Goal: Check status: Check status

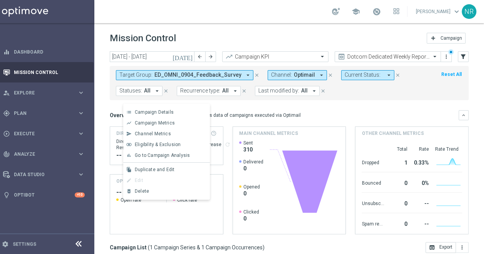
scroll to position [109, 0]
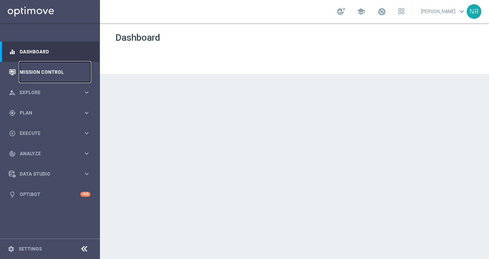
click at [65, 69] on link "Mission Control" at bounding box center [55, 72] width 71 height 20
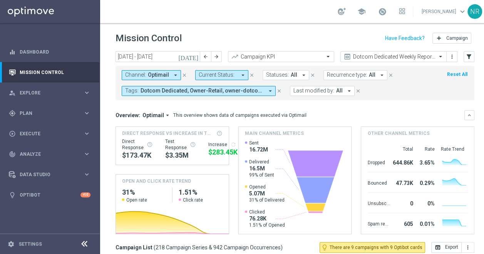
click at [279, 91] on icon "close" at bounding box center [278, 90] width 5 height 5
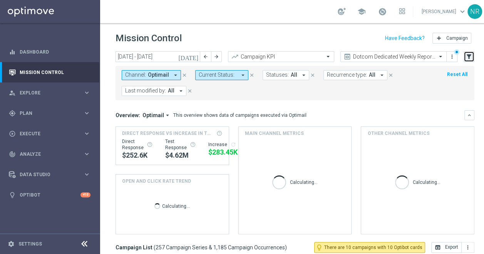
click at [465, 56] on icon "filter_alt" at bounding box center [468, 56] width 7 height 7
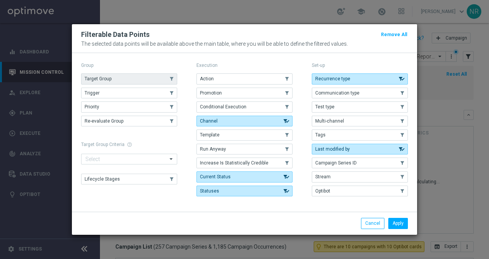
click at [137, 78] on button "Target Group" at bounding box center [129, 78] width 96 height 11
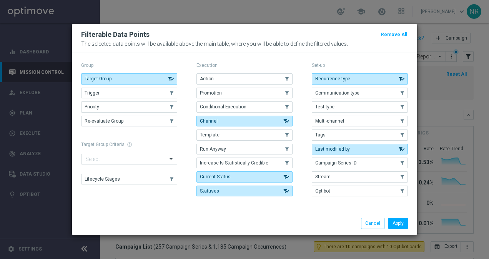
drag, startPoint x: 401, startPoint y: 223, endPoint x: 320, endPoint y: 216, distance: 80.7
click at [320, 216] on div "Apply Cancel" at bounding box center [244, 223] width 345 height 23
click at [395, 223] on button "Apply" at bounding box center [399, 223] width 20 height 11
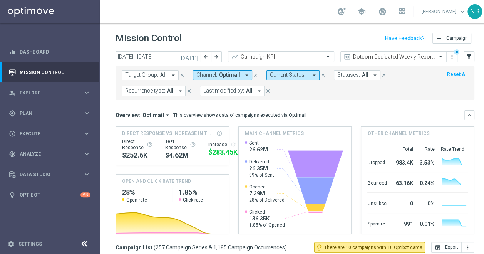
click at [165, 75] on span "All" at bounding box center [163, 75] width 7 height 7
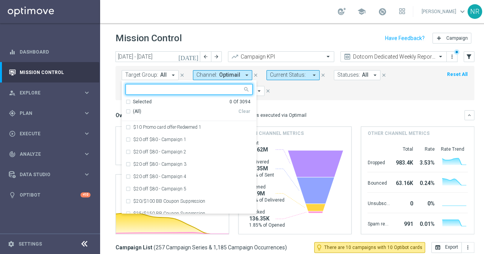
click at [177, 89] on input "text" at bounding box center [186, 89] width 113 height 7
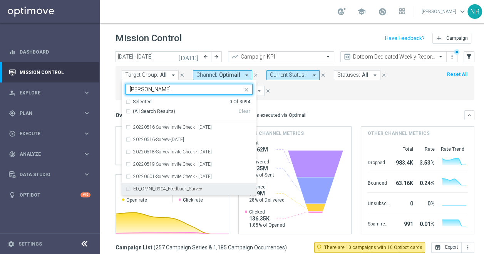
click at [158, 192] on div "ED_OMNI_0904_Feedback_Survey" at bounding box center [188, 188] width 127 height 12
type input "[PERSON_NAME]"
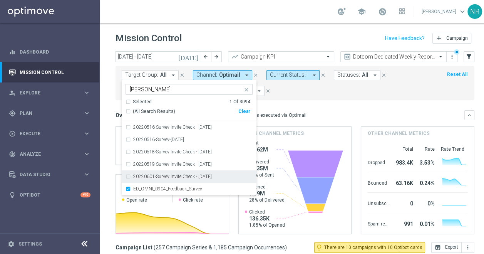
click at [364, 116] on div "Overview: Optimail arrow_drop_down This overview shows data of campaigns execut…" at bounding box center [289, 115] width 349 height 7
